Goal: Check status: Check status

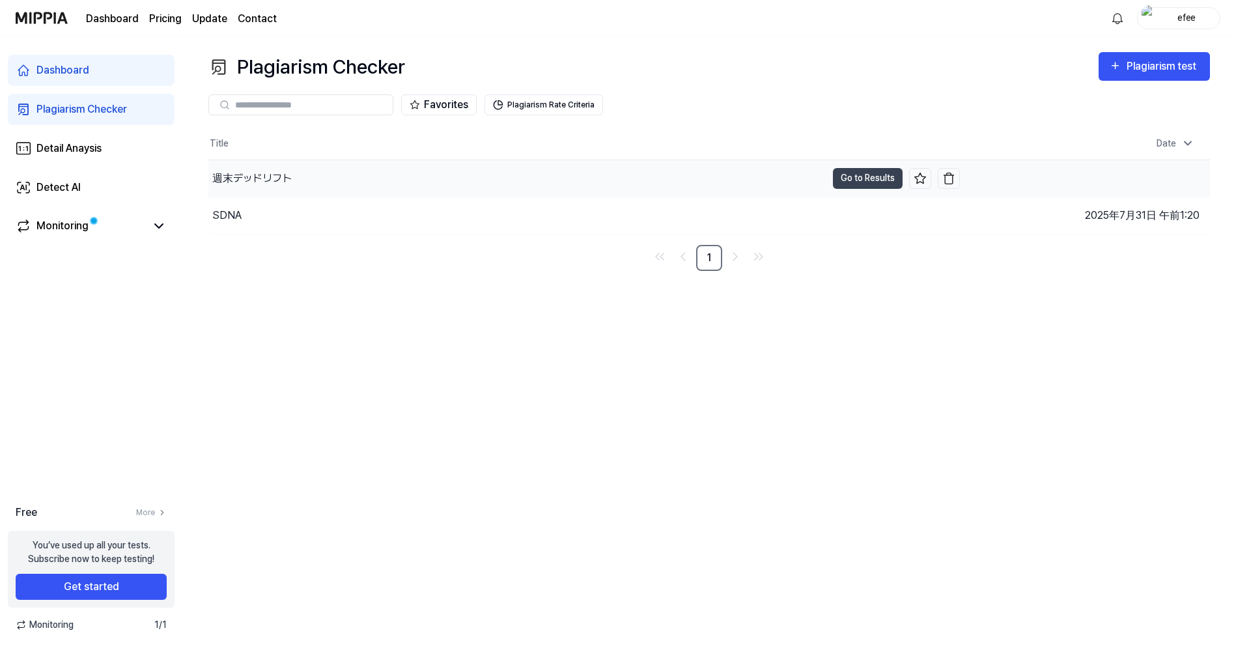
click at [278, 175] on div "週末デッドリフト" at bounding box center [251, 179] width 79 height 16
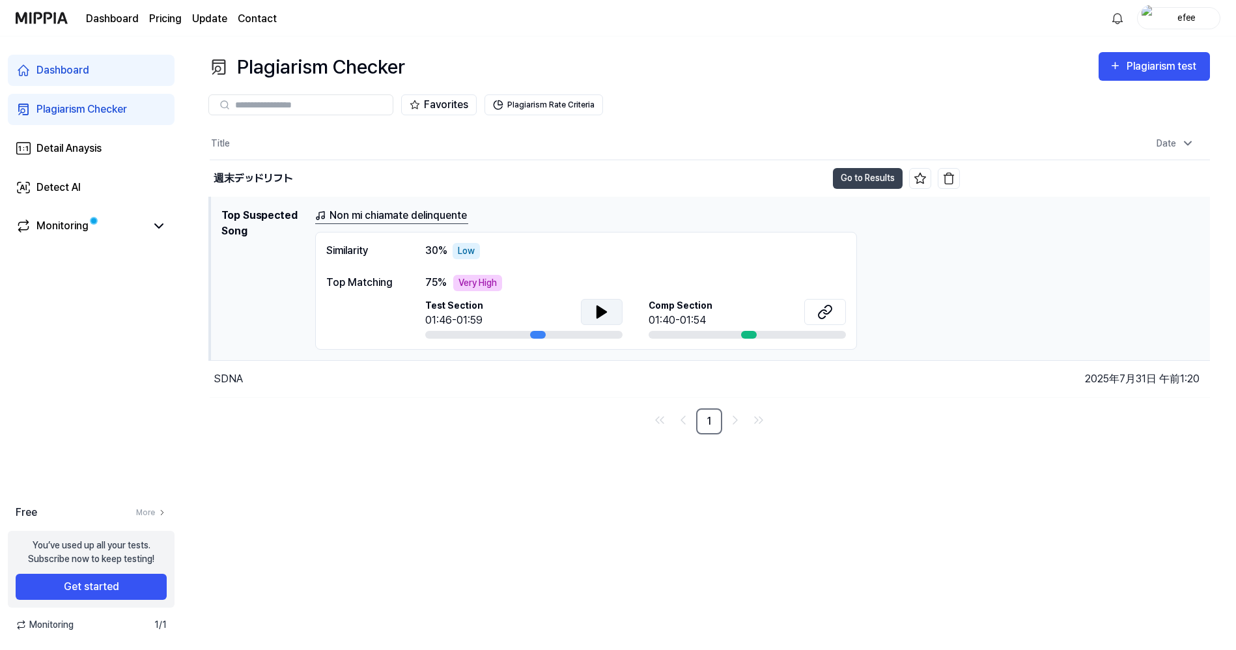
click at [602, 313] on icon at bounding box center [601, 312] width 9 height 12
click at [604, 313] on icon at bounding box center [604, 311] width 3 height 10
click at [820, 310] on icon at bounding box center [825, 312] width 16 height 16
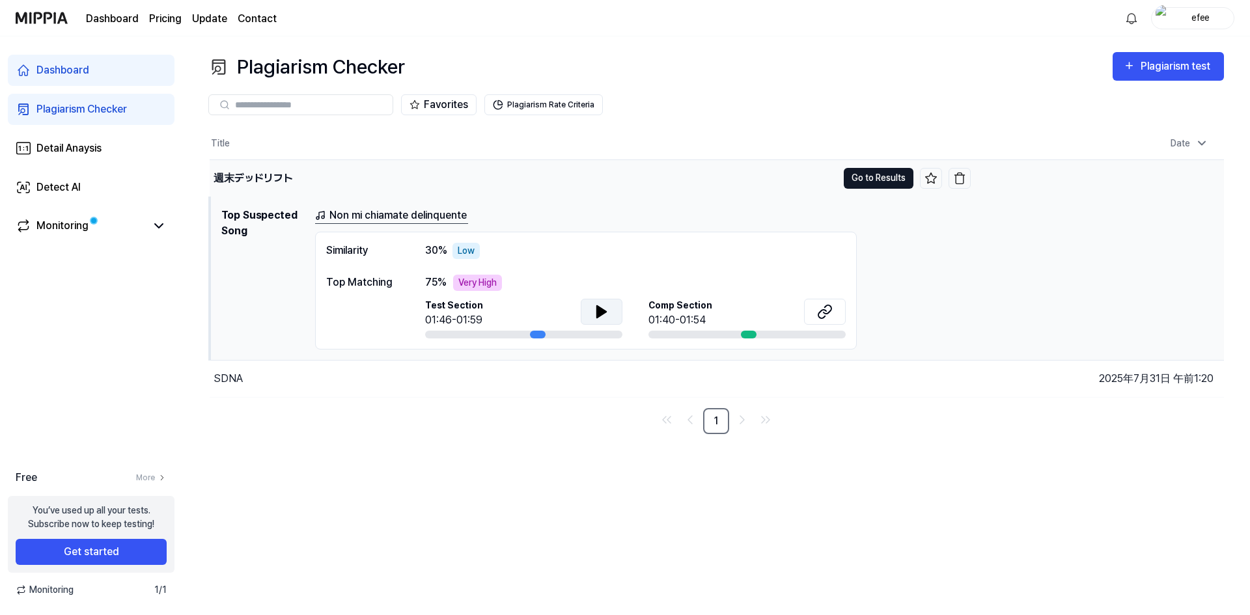
click at [865, 171] on button "Go to Results" at bounding box center [879, 178] width 70 height 21
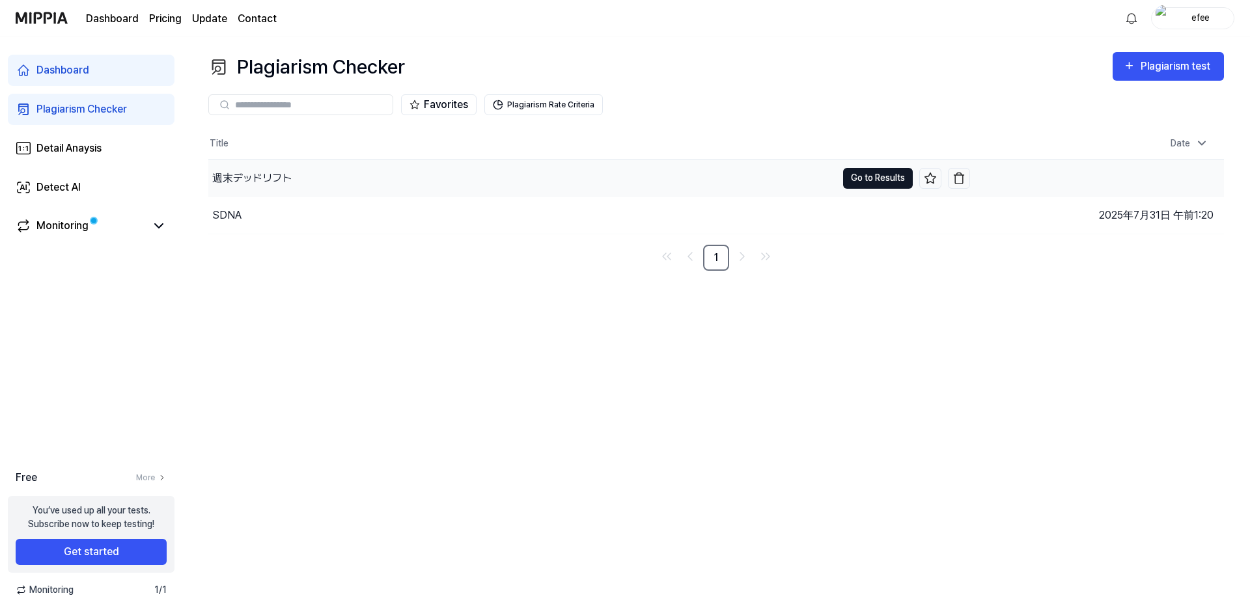
click at [865, 171] on button "Go to Results" at bounding box center [878, 178] width 70 height 21
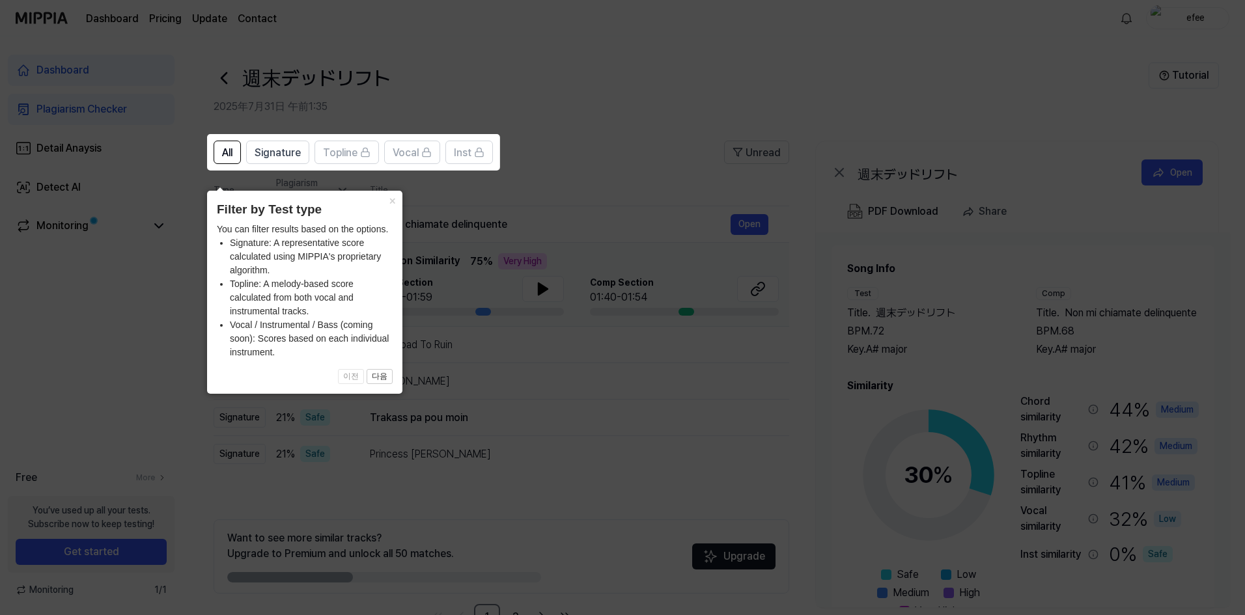
click at [865, 171] on body "Dashboard Pricing Update Contact efee Dashboard Plagiarism Checker Detail Anays…" at bounding box center [622, 307] width 1245 height 615
click at [506, 247] on icon at bounding box center [625, 307] width 1250 height 615
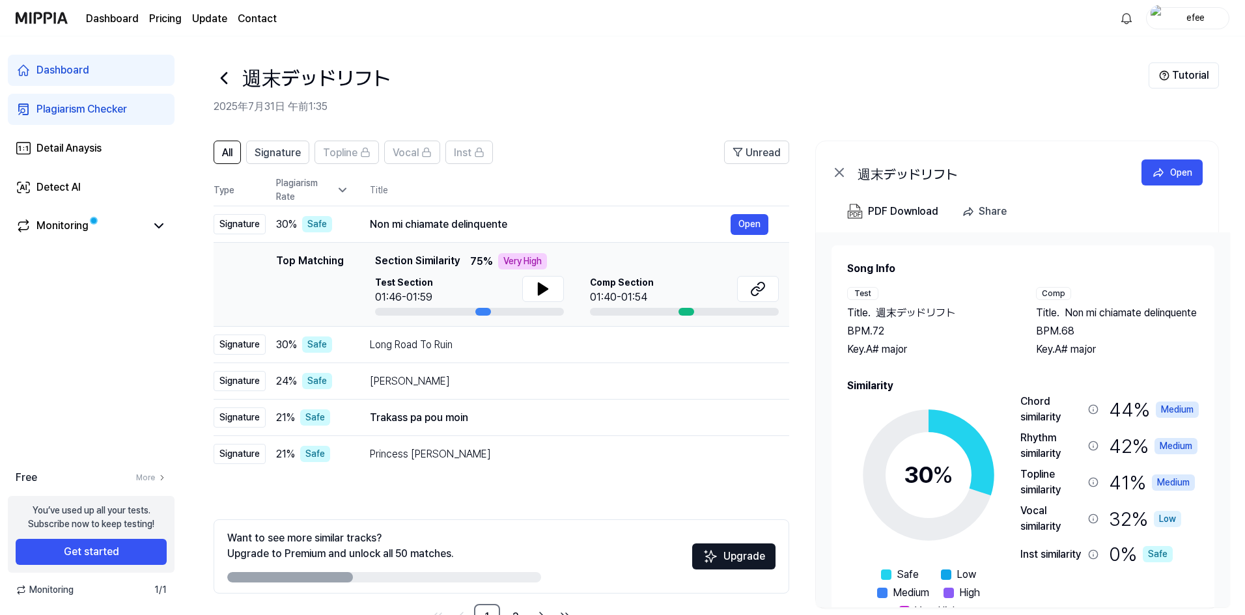
click at [589, 79] on div "週末デッドリフト" at bounding box center [681, 78] width 935 height 31
click at [95, 150] on div "Detail Anaysis" at bounding box center [68, 149] width 65 height 16
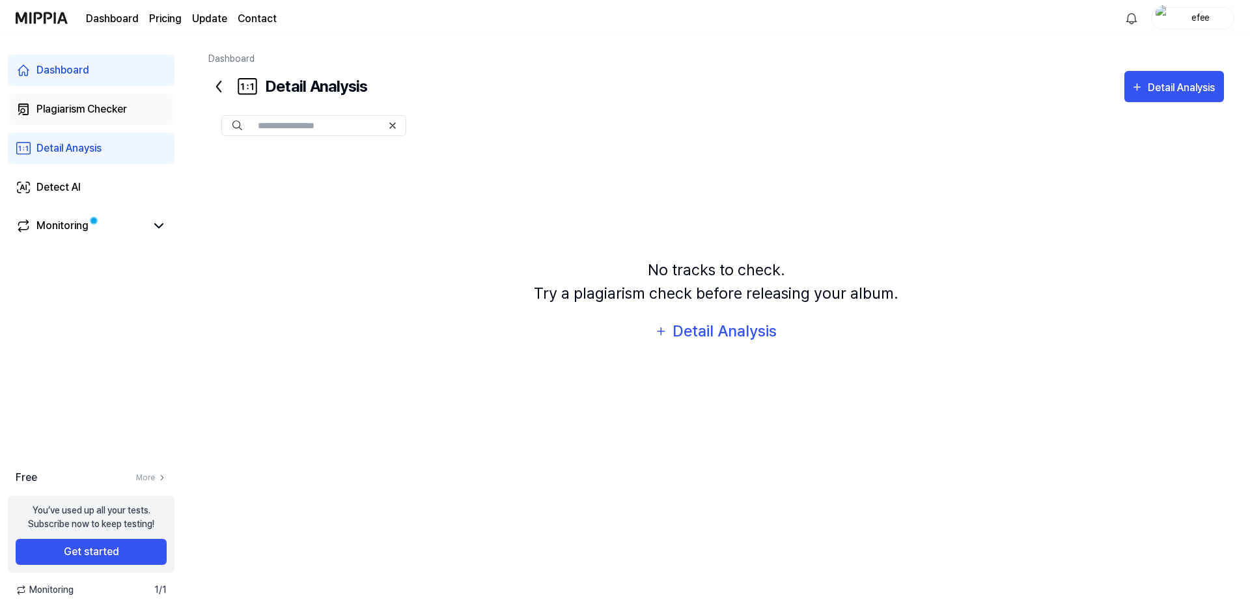
click at [96, 107] on div "Plagiarism Checker" at bounding box center [81, 110] width 91 height 16
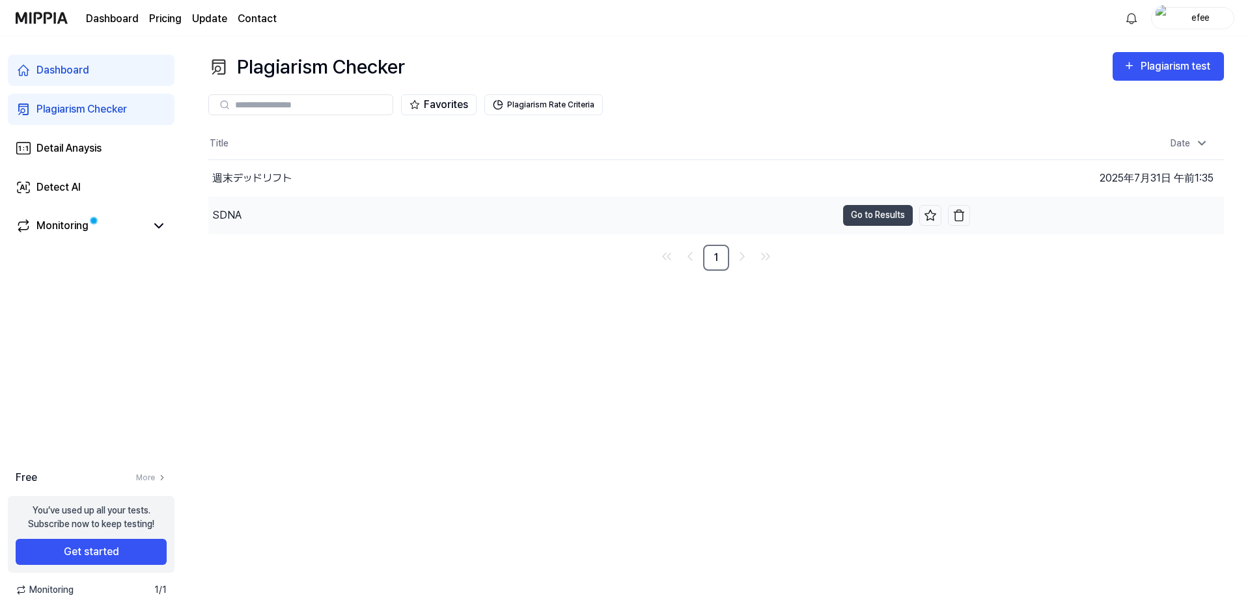
click at [251, 203] on div "SDNA" at bounding box center [522, 215] width 628 height 36
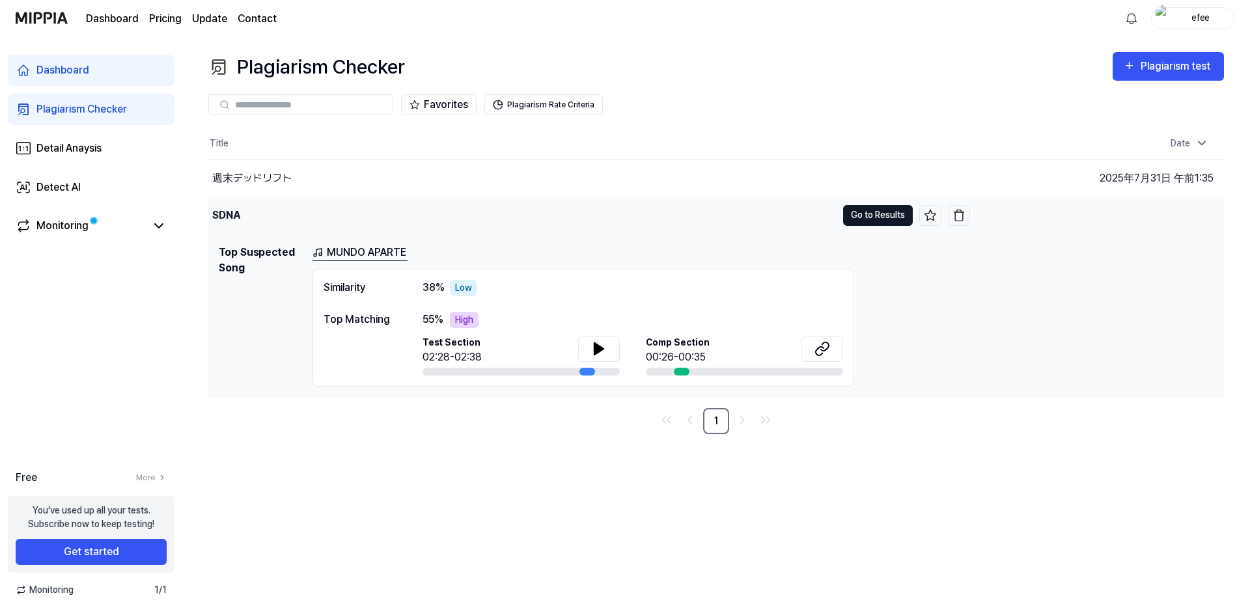
click at [876, 215] on button "Go to Results" at bounding box center [878, 215] width 70 height 21
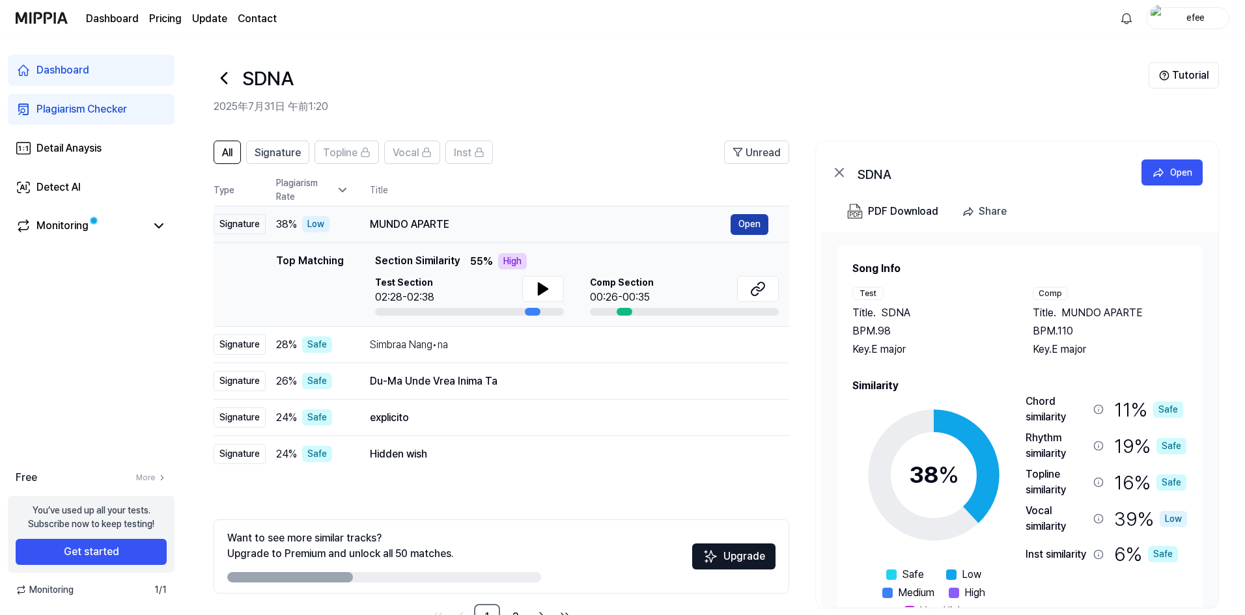
click at [749, 219] on button "Open" at bounding box center [750, 224] width 38 height 21
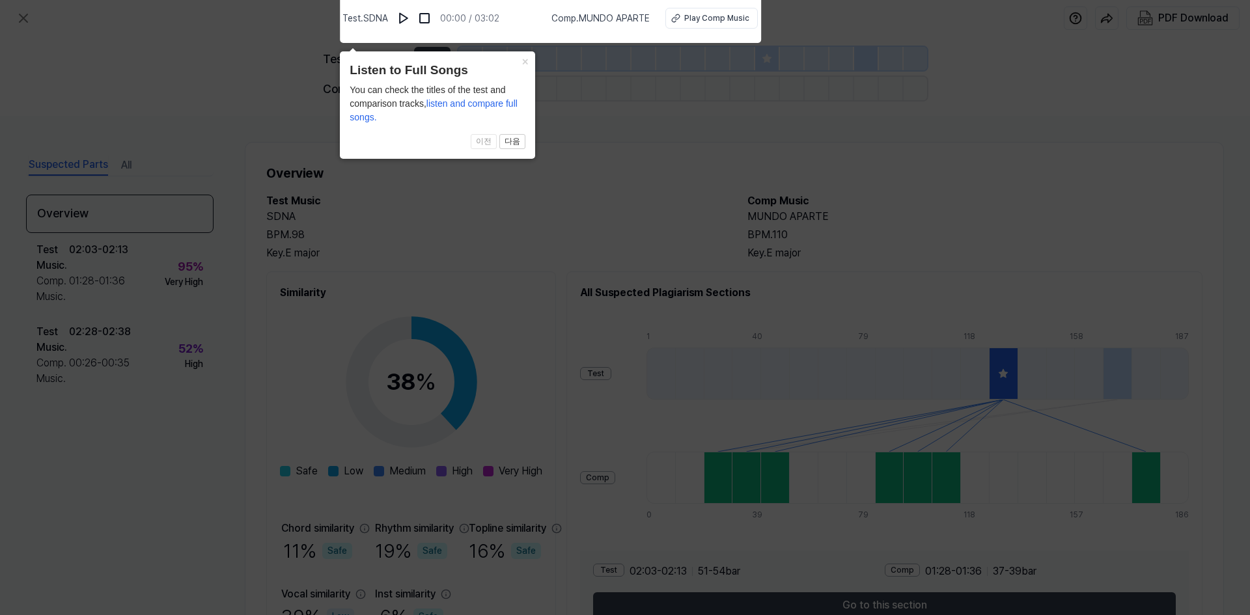
click at [626, 110] on icon at bounding box center [625, 304] width 1250 height 622
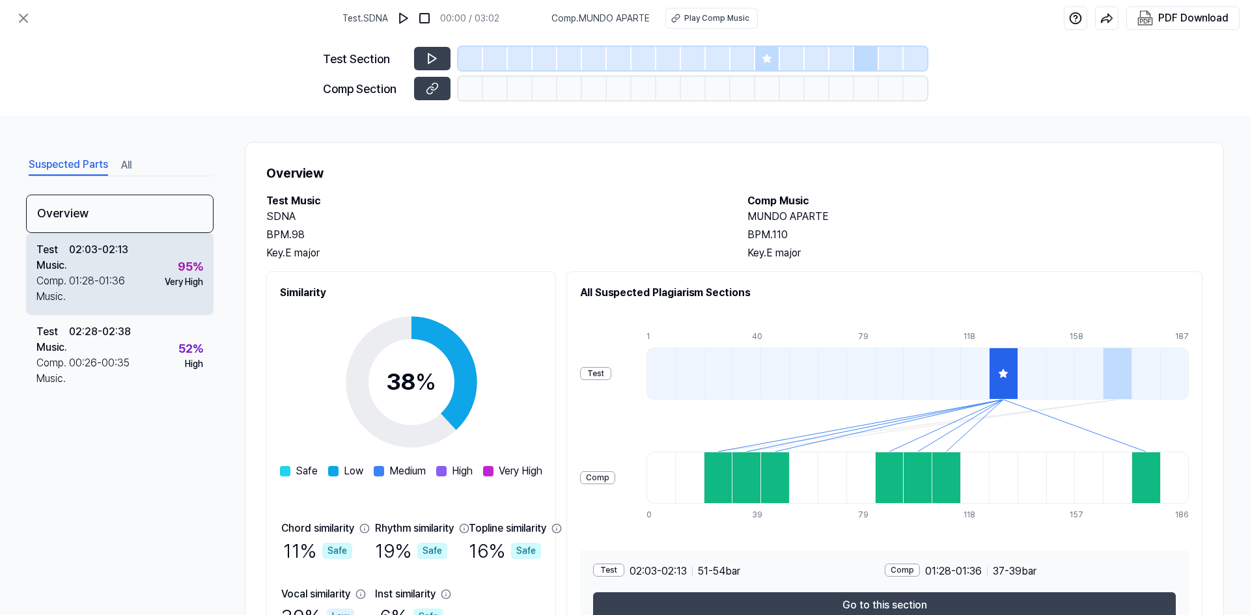
click at [119, 285] on div "01:28 - 01:36" at bounding box center [97, 289] width 56 height 31
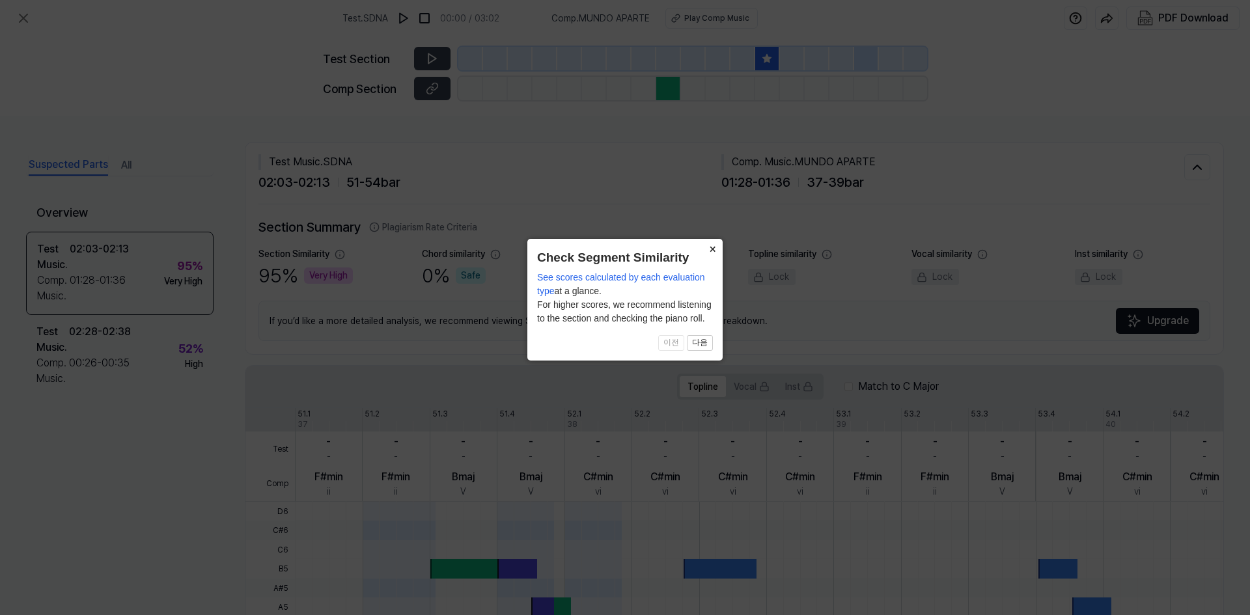
click at [712, 247] on button "×" at bounding box center [712, 248] width 21 height 18
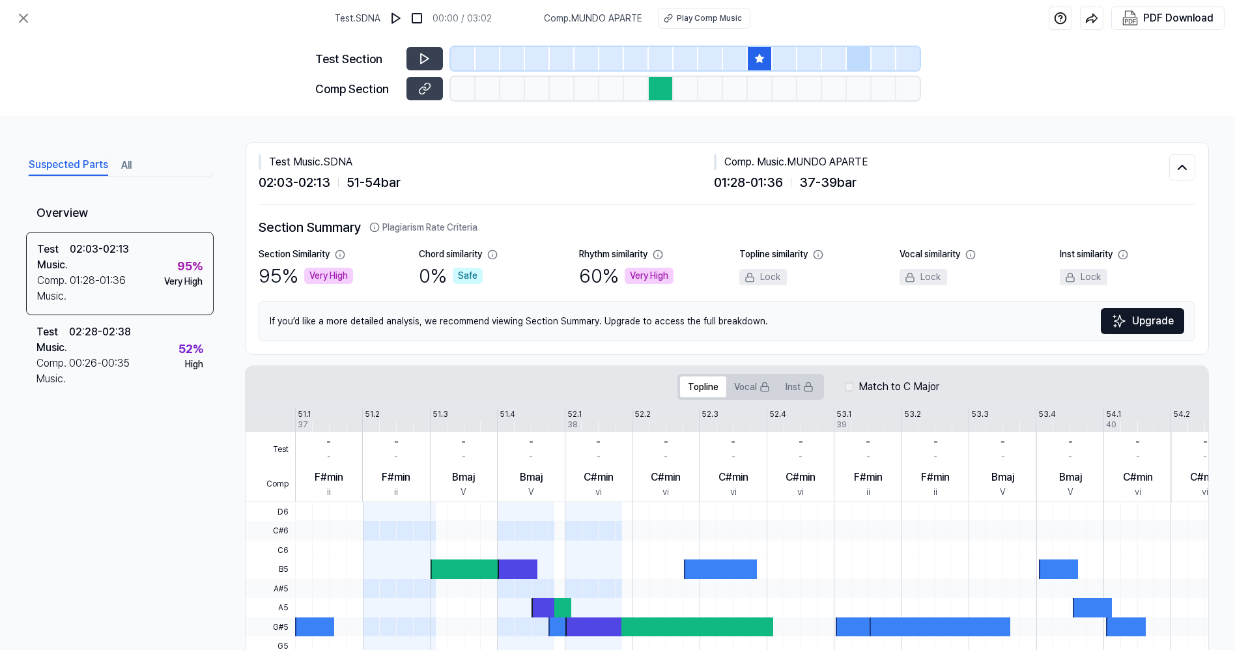
click at [10, 156] on div "Suspected Parts All Overview Test Music . 02:03 - 02:13 Comp. Music . 01:28 - 0…" at bounding box center [617, 383] width 1235 height 534
